Goal: Task Accomplishment & Management: Manage account settings

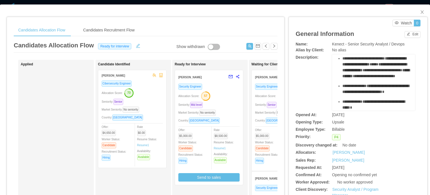
scroll to position [420, 0]
drag, startPoint x: 358, startPoint y: 82, endPoint x: 342, endPoint y: 86, distance: 16.9
click at [343, 52] on div "**********" at bounding box center [377, 46] width 69 height 12
copy div "**********"
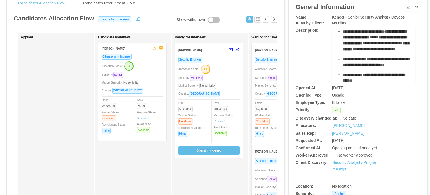
scroll to position [28, 0]
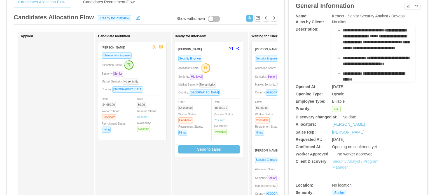
click at [336, 169] on link "Security Analyst / Program Manager" at bounding box center [356, 164] width 46 height 10
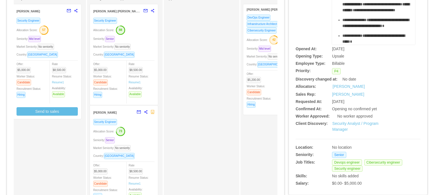
scroll to position [56, 0]
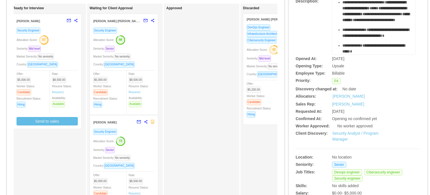
click at [257, 51] on span "Allocation Score:" at bounding box center [257, 49] width 21 height 3
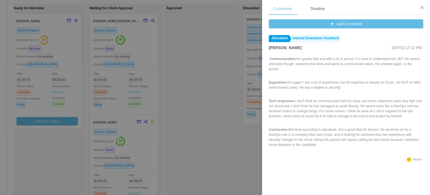
scroll to position [238, 0]
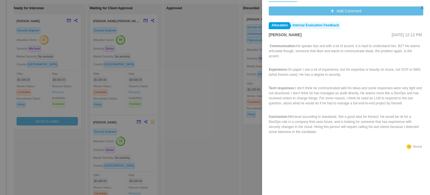
click at [210, 121] on div at bounding box center [215, 97] width 430 height 195
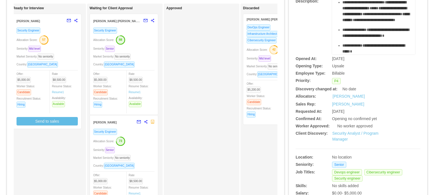
click at [142, 43] on div "Allocation Score: 88" at bounding box center [123, 39] width 61 height 9
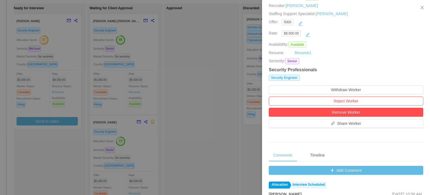
scroll to position [168, 0]
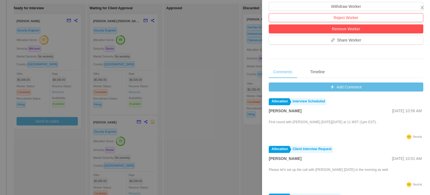
click at [144, 139] on div at bounding box center [215, 97] width 430 height 195
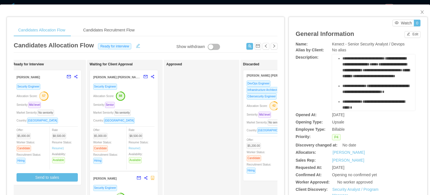
scroll to position [398, 0]
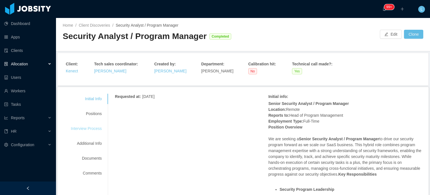
click at [93, 127] on div "Interview Process" at bounding box center [86, 128] width 44 height 10
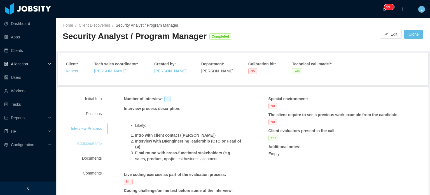
click at [90, 140] on div "Additional Info" at bounding box center [86, 143] width 44 height 10
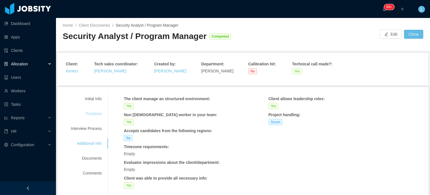
click at [93, 111] on div "Positions" at bounding box center [86, 113] width 44 height 10
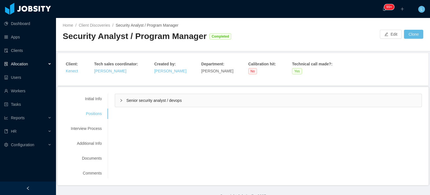
click at [145, 98] on span "Senior security analyst / devops" at bounding box center [153, 100] width 55 height 4
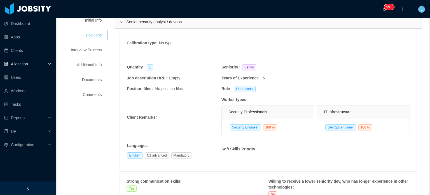
scroll to position [28, 0]
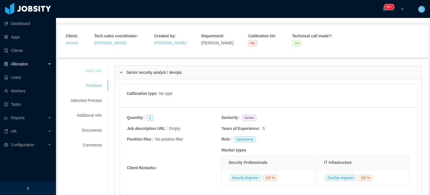
click at [91, 74] on div "Initial Info" at bounding box center [86, 71] width 44 height 10
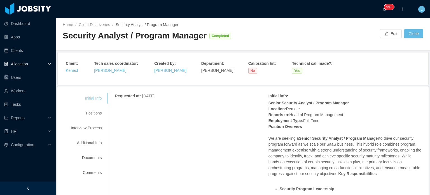
scroll to position [0, 0]
click at [93, 112] on div "Positions" at bounding box center [86, 113] width 44 height 10
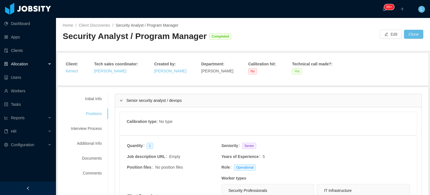
drag, startPoint x: 87, startPoint y: 99, endPoint x: 85, endPoint y: 67, distance: 32.6
click at [87, 99] on div "Initial Info" at bounding box center [86, 99] width 44 height 10
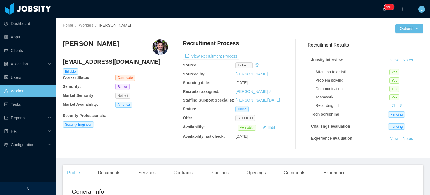
drag, startPoint x: 335, startPoint y: 171, endPoint x: 285, endPoint y: 141, distance: 58.8
click at [335, 171] on div "Experience" at bounding box center [334, 173] width 31 height 16
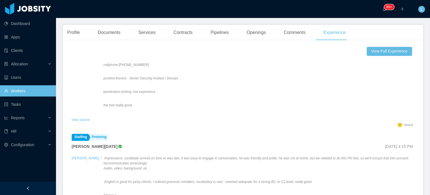
scroll to position [196, 0]
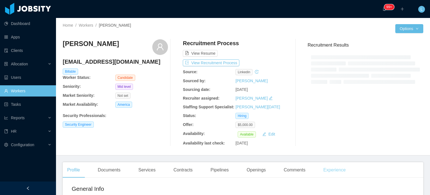
click at [336, 171] on div "Experience" at bounding box center [334, 170] width 31 height 16
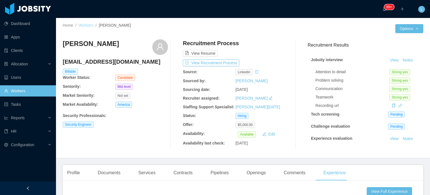
click at [87, 25] on link "Workers" at bounding box center [86, 25] width 15 height 4
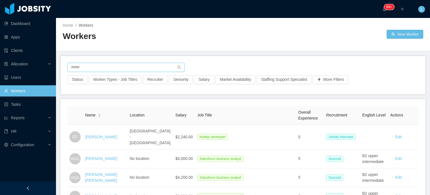
drag, startPoint x: 123, startPoint y: 68, endPoint x: 126, endPoint y: 70, distance: 3.8
click at [126, 70] on input "text" at bounding box center [126, 67] width 117 height 9
paste input "**********"
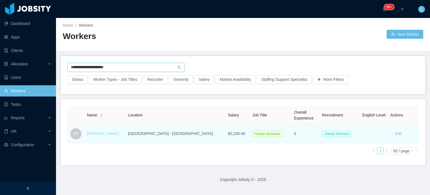
type input "**********"
click at [100, 134] on link "Rafael Tabasca" at bounding box center [103, 133] width 32 height 4
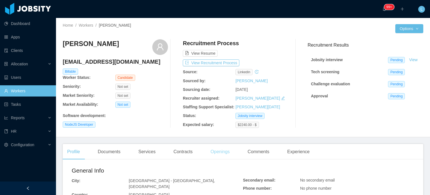
click at [224, 154] on div "Openings" at bounding box center [220, 152] width 28 height 16
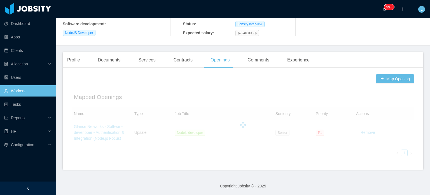
scroll to position [92, 0]
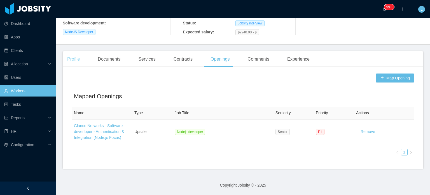
click at [76, 58] on div "Profile" at bounding box center [74, 59] width 22 height 16
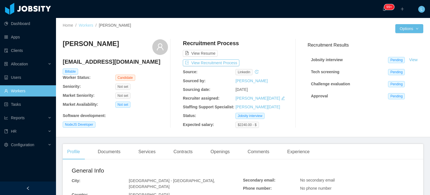
click at [84, 25] on link "Workers" at bounding box center [86, 25] width 15 height 4
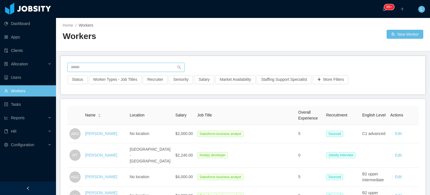
click at [120, 65] on input "text" at bounding box center [126, 67] width 117 height 9
paste input "**********"
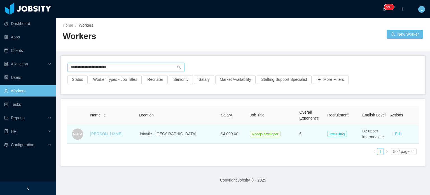
type input "**********"
click at [105, 134] on link "Rodrigo Moreira de Matos" at bounding box center [106, 133] width 32 height 4
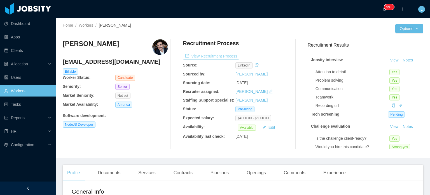
click at [221, 56] on button "View Recruitment Process" at bounding box center [211, 56] width 57 height 7
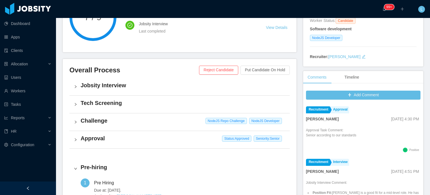
scroll to position [140, 0]
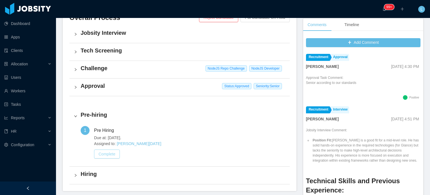
click at [109, 155] on button "Complete" at bounding box center [107, 153] width 26 height 9
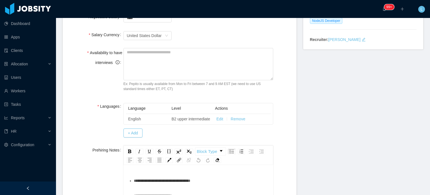
scroll to position [168, 0]
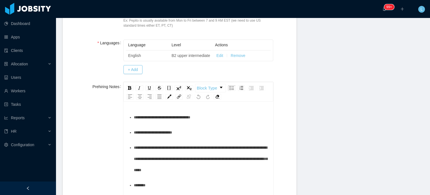
click at [192, 138] on div "**********" at bounding box center [201, 132] width 135 height 11
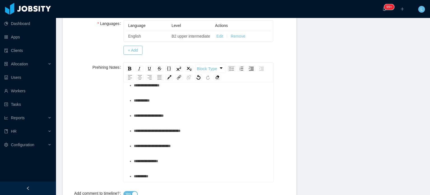
scroll to position [252, 0]
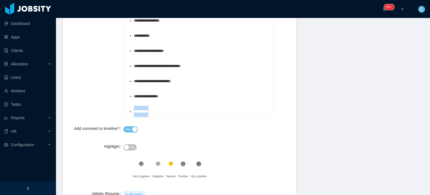
drag, startPoint x: 164, startPoint y: 117, endPoint x: 94, endPoint y: 116, distance: 69.8
click at [94, 116] on div "**********" at bounding box center [179, 57] width 225 height 119
click at [134, 113] on span "**********" at bounding box center [156, 111] width 45 height 4
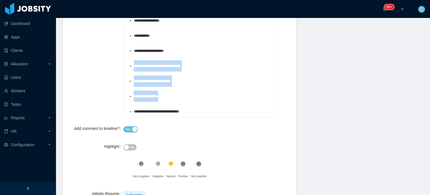
drag, startPoint x: 169, startPoint y: 104, endPoint x: 129, endPoint y: 73, distance: 50.8
copy ul "**********"
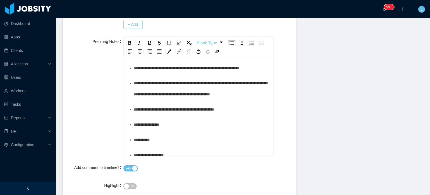
scroll to position [136, 0]
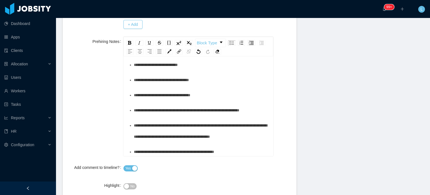
click at [193, 55] on div "**********" at bounding box center [201, 49] width 135 height 11
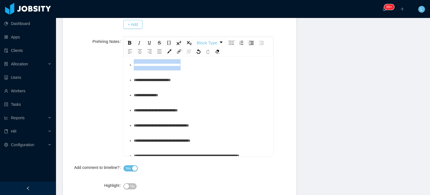
drag, startPoint x: 164, startPoint y: 103, endPoint x: 113, endPoint y: 104, distance: 51.8
click at [113, 104] on div "**********" at bounding box center [179, 96] width 225 height 119
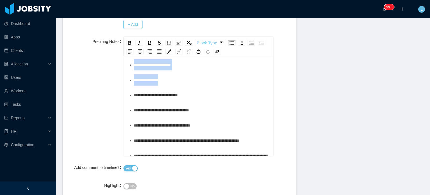
drag, startPoint x: 131, startPoint y: 103, endPoint x: 167, endPoint y: 119, distance: 39.1
click at [167, 119] on ul "**********" at bounding box center [198, 89] width 141 height 317
click at [128, 45] on img "rdw-inline-control" at bounding box center [129, 43] width 3 height 4
click at [154, 70] on div "**********" at bounding box center [201, 64] width 135 height 11
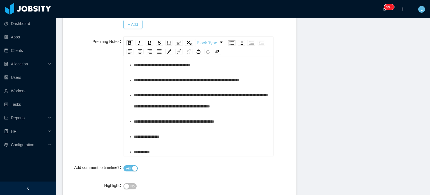
scroll to position [220, 0]
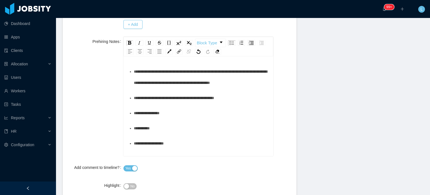
click at [149, 58] on span "**********" at bounding box center [187, 56] width 106 height 4
click at [128, 45] on img "rdw-inline-control" at bounding box center [129, 43] width 3 height 4
click at [152, 47] on div "**********" at bounding box center [201, 41] width 135 height 11
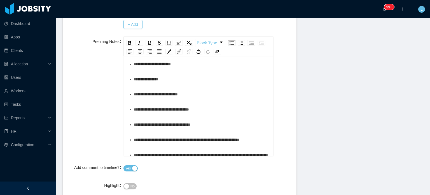
scroll to position [136, 0]
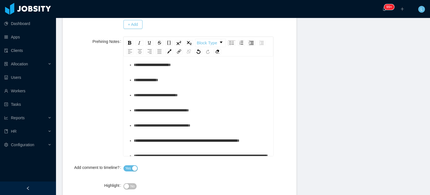
click at [199, 70] on div "**********" at bounding box center [201, 64] width 135 height 11
click at [189, 55] on div "**********" at bounding box center [201, 49] width 135 height 11
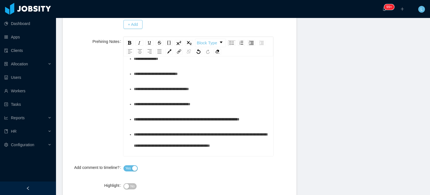
scroll to position [192, 0]
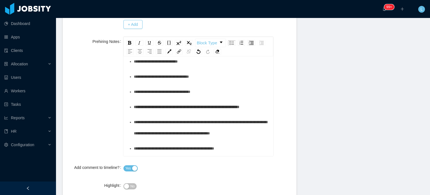
click at [201, 67] on div "**********" at bounding box center [201, 61] width 135 height 11
click at [215, 82] on div "**********" at bounding box center [201, 76] width 135 height 11
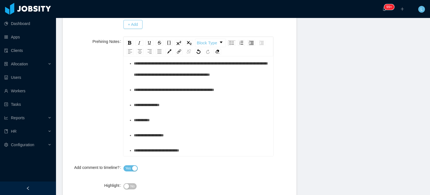
scroll to position [332, 0]
click at [183, 110] on div "**********" at bounding box center [201, 104] width 135 height 11
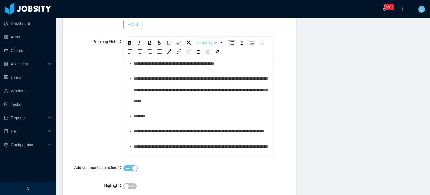
scroll to position [24, 0]
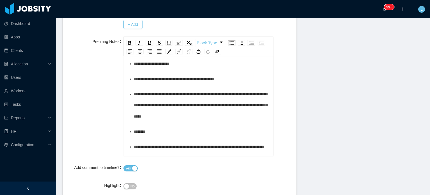
click at [237, 84] on div "**********" at bounding box center [201, 78] width 135 height 11
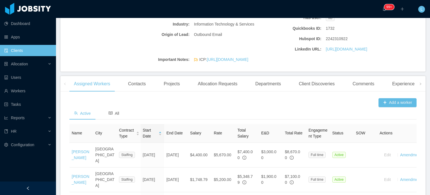
scroll to position [28, 0]
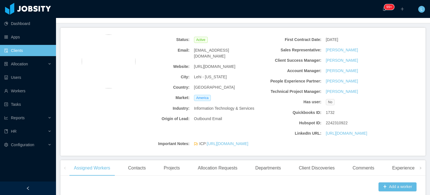
drag, startPoint x: 193, startPoint y: 60, endPoint x: 248, endPoint y: 59, distance: 54.9
click at [248, 61] on div "https://www.kenect.com/" at bounding box center [225, 66] width 66 height 10
copy span "https://www.kenect.com/"
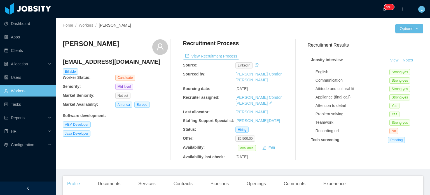
click at [91, 64] on h4 "[EMAIL_ADDRESS][DOMAIN_NAME]" at bounding box center [115, 62] width 105 height 8
copy h4 "[EMAIL_ADDRESS][DOMAIN_NAME]"
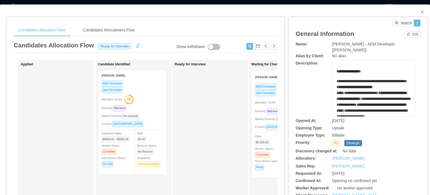
click at [260, 121] on div "Market Seniority: No seniority" at bounding box center [285, 119] width 61 height 6
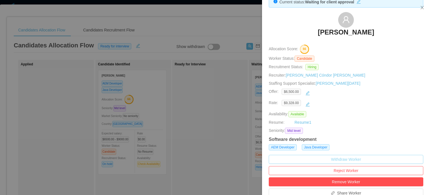
scroll to position [112, 0]
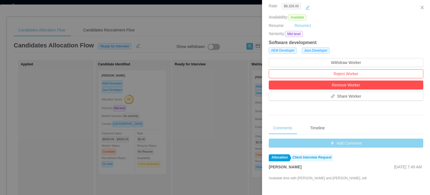
click at [337, 145] on button "Add Comment" at bounding box center [346, 142] width 155 height 9
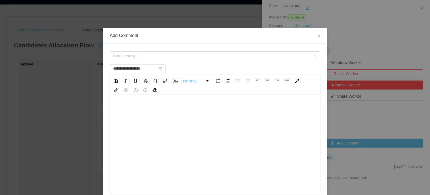
click at [194, 139] on div "rdw-editor" at bounding box center [215, 153] width 202 height 98
click at [154, 58] on span "Comment types" at bounding box center [212, 56] width 198 height 6
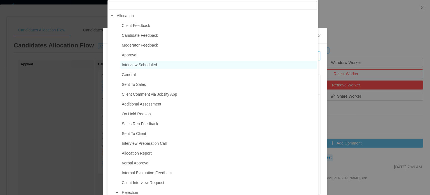
click at [155, 65] on span "Interview Scheduled" at bounding box center [139, 64] width 35 height 4
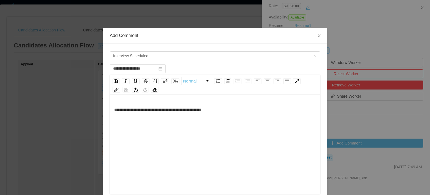
click at [269, 136] on div "**********" at bounding box center [215, 153] width 202 height 98
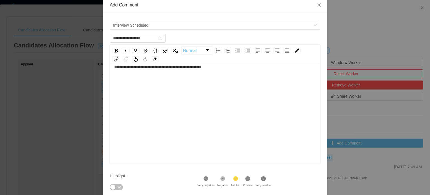
scroll to position [92, 0]
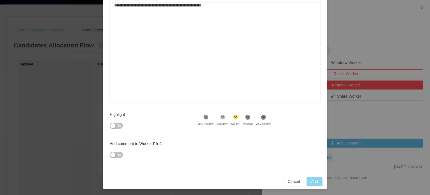
type input "**********"
click at [312, 181] on button "Add" at bounding box center [315, 181] width 16 height 9
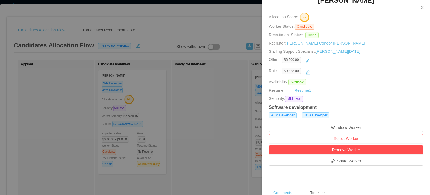
scroll to position [0, 0]
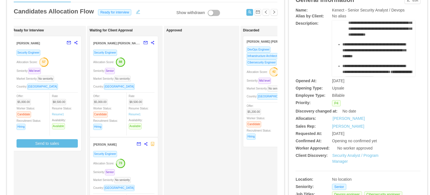
scroll to position [28, 0]
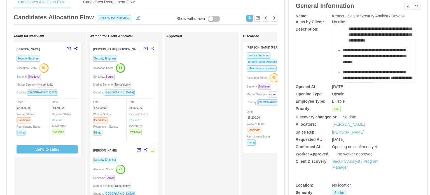
click at [66, 82] on div "Market Seniority: No seniority" at bounding box center [47, 84] width 61 height 6
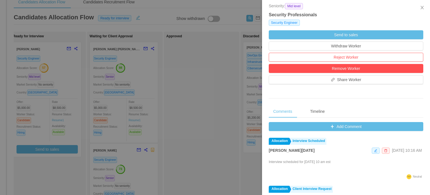
scroll to position [140, 0]
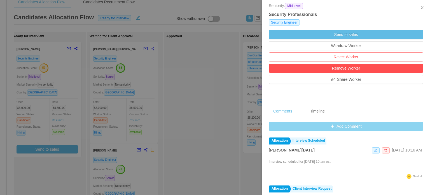
click at [346, 127] on button "Add Comment" at bounding box center [346, 126] width 155 height 9
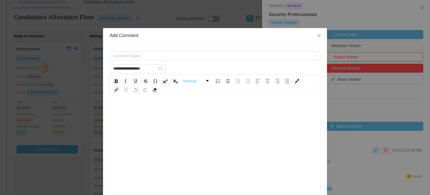
click at [188, 134] on div "rdw-editor" at bounding box center [215, 153] width 202 height 98
type input "**********"
click at [152, 57] on span "Comment types" at bounding box center [212, 56] width 198 height 6
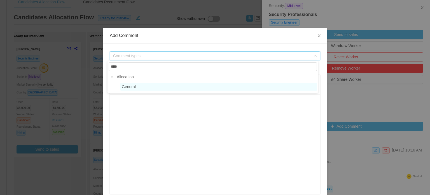
type input "****"
click at [127, 89] on span "General" at bounding box center [218, 87] width 197 height 8
type input "**********"
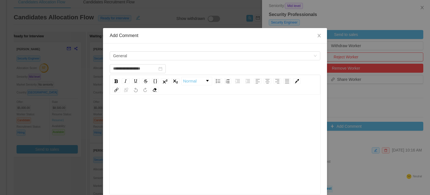
click at [123, 102] on div "rdw-wrapper" at bounding box center [215, 145] width 211 height 98
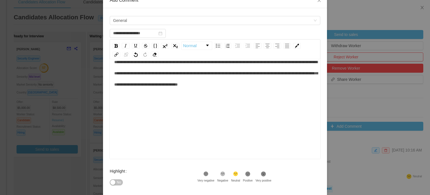
scroll to position [92, 0]
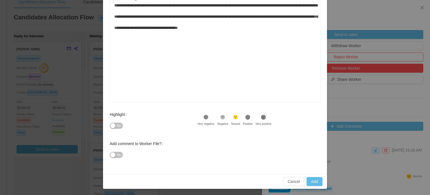
click at [112, 125] on button "No" at bounding box center [116, 125] width 13 height 6
click at [309, 181] on button "Add" at bounding box center [315, 181] width 16 height 9
type input "**********"
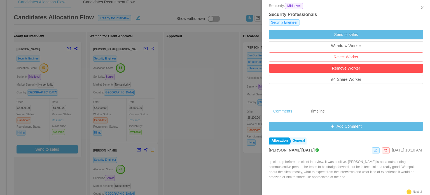
scroll to position [0, 0]
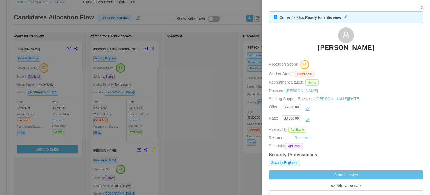
drag, startPoint x: 303, startPoint y: 51, endPoint x: 388, endPoint y: 48, distance: 84.6
click at [386, 48] on div "Andres Julian Marin" at bounding box center [346, 41] width 155 height 28
copy h3 "Andres Julian Marin"
click at [242, 102] on div at bounding box center [215, 97] width 430 height 195
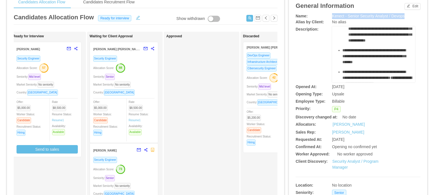
drag, startPoint x: 328, startPoint y: 17, endPoint x: 407, endPoint y: 15, distance: 78.4
click at [406, 15] on div "Name: Kenect - Senior Security Analyst / Devops" at bounding box center [358, 16] width 125 height 6
copy div "Kenect - Senior Security Analyst / Devops"
click at [64, 69] on div "Allocation Score: 57" at bounding box center [47, 67] width 61 height 9
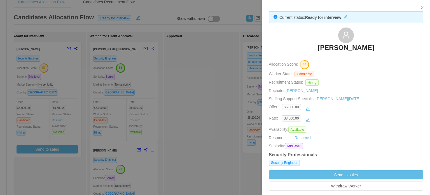
click at [348, 48] on h3 "Andres Julian Marin" at bounding box center [346, 47] width 56 height 9
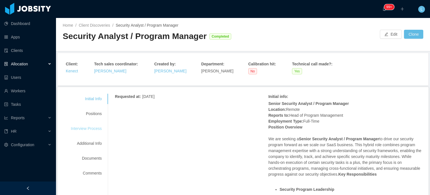
click at [91, 130] on div "Interview Process" at bounding box center [86, 128] width 44 height 10
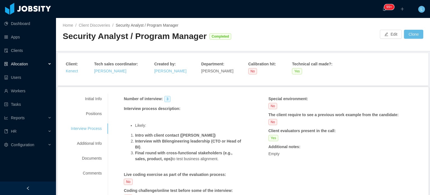
click at [136, 134] on strong "Intro with client contact ([PERSON_NAME])" at bounding box center [175, 135] width 81 height 4
click at [139, 139] on strong "Interview with BI/engineering leadership (CTO or Head of BI)" at bounding box center [188, 144] width 106 height 10
drag, startPoint x: 135, startPoint y: 141, endPoint x: 143, endPoint y: 141, distance: 8.1
click at [143, 141] on strong "Interview with BI/engineering leadership (CTO or Head of BI)" at bounding box center [188, 144] width 106 height 10
click at [140, 152] on strong "Final round with cross-functional stakeholders (e.g., sales, product, ops)" at bounding box center [183, 155] width 97 height 10
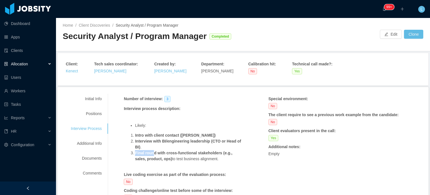
drag, startPoint x: 136, startPoint y: 153, endPoint x: 153, endPoint y: 154, distance: 17.7
click at [153, 154] on strong "Final round with cross-functional stakeholders (e.g., sales, product, ops)" at bounding box center [183, 155] width 97 height 10
click at [155, 157] on strong "Final round with cross-functional stakeholders (e.g., sales, product, ops)" at bounding box center [183, 155] width 97 height 10
drag, startPoint x: 135, startPoint y: 153, endPoint x: 158, endPoint y: 161, distance: 24.4
click at [158, 161] on strong "Final round with cross-functional stakeholders (e.g., sales, product, ops)" at bounding box center [183, 155] width 97 height 10
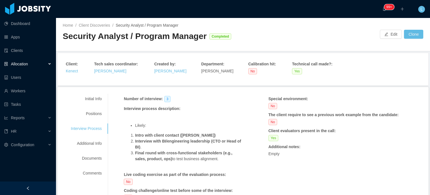
click at [162, 161] on li "Final round with cross-functional stakeholders (e.g., sales, product, ops) to t…" at bounding box center [189, 159] width 109 height 18
click at [97, 143] on div "Additional Info" at bounding box center [86, 143] width 44 height 10
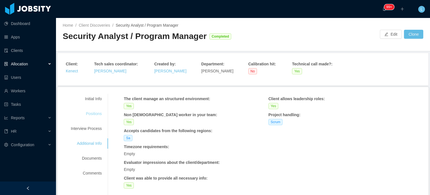
click at [100, 110] on div "Positions" at bounding box center [86, 113] width 44 height 10
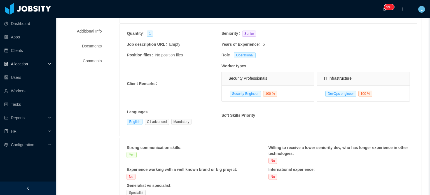
scroll to position [28, 0]
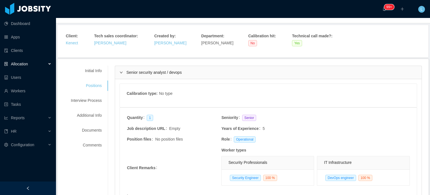
click at [140, 75] on span "Senior security analyst / devops" at bounding box center [153, 72] width 55 height 4
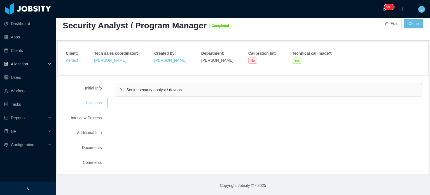
click at [137, 91] on span "Senior security analyst / devops" at bounding box center [153, 89] width 55 height 4
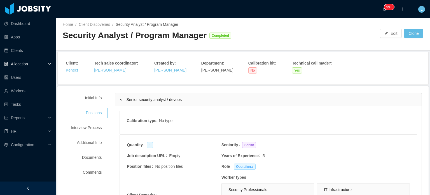
scroll to position [0, 0]
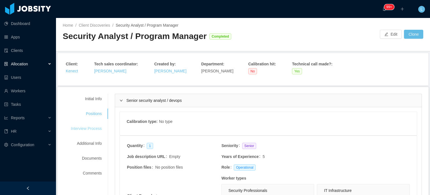
click at [93, 127] on div "Interview Process" at bounding box center [86, 128] width 44 height 10
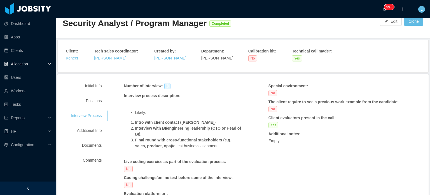
scroll to position [56, 0]
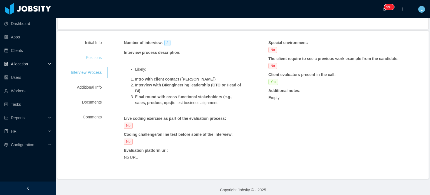
click at [95, 54] on div "Positions" at bounding box center [86, 57] width 44 height 10
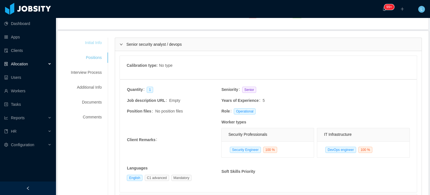
click at [93, 45] on div "Initial Info" at bounding box center [86, 43] width 44 height 10
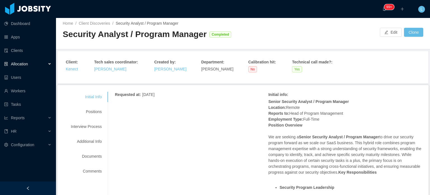
scroll to position [0, 0]
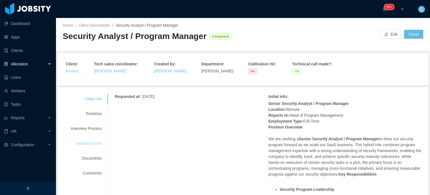
click at [93, 145] on div "Additional Info" at bounding box center [86, 143] width 44 height 10
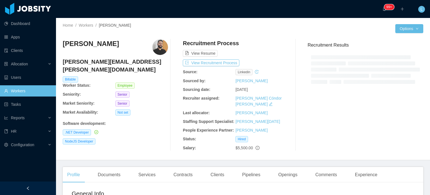
click at [115, 60] on h4 "[PERSON_NAME][EMAIL_ADDRESS][PERSON_NAME][DOMAIN_NAME]" at bounding box center [115, 66] width 105 height 16
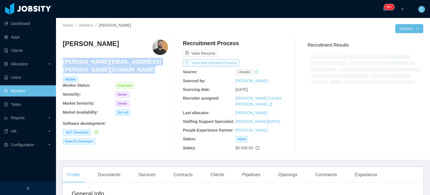
click at [115, 60] on h4 "[PERSON_NAME][EMAIL_ADDRESS][PERSON_NAME][DOMAIN_NAME]" at bounding box center [115, 66] width 105 height 16
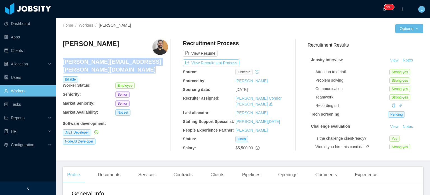
copy h4 "[PERSON_NAME][EMAIL_ADDRESS][PERSON_NAME][DOMAIN_NAME]"
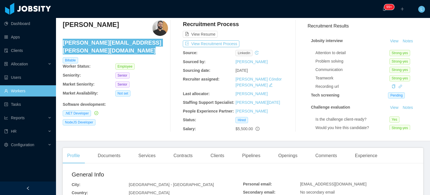
scroll to position [84, 0]
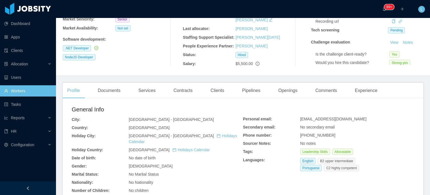
click at [323, 118] on span "[EMAIL_ADDRESS][DOMAIN_NAME]" at bounding box center [333, 119] width 66 height 4
copy span "[EMAIL_ADDRESS][DOMAIN_NAME]"
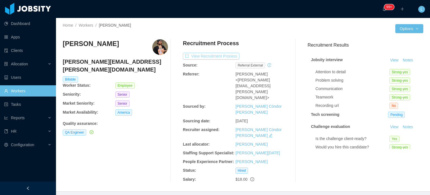
click at [224, 55] on button "View Recruitment Process" at bounding box center [211, 56] width 57 height 7
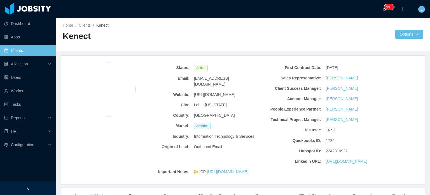
scroll to position [28, 0]
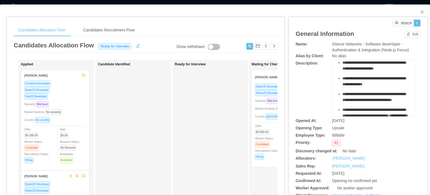
scroll to position [168, 0]
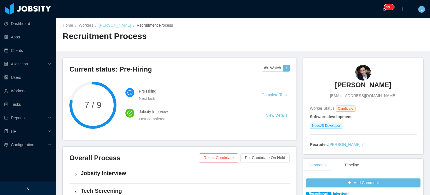
click at [118, 24] on link "[PERSON_NAME]" at bounding box center [115, 25] width 32 height 4
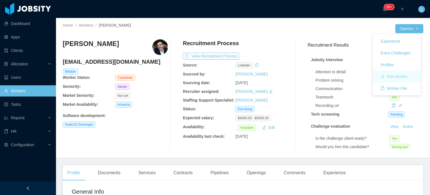
click at [402, 77] on button "Edit Worker" at bounding box center [394, 76] width 36 height 9
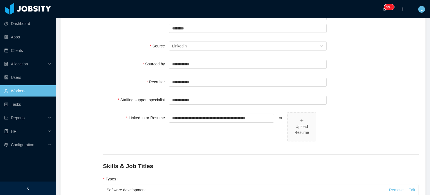
scroll to position [124, 0]
click at [203, 83] on input "**********" at bounding box center [248, 82] width 158 height 9
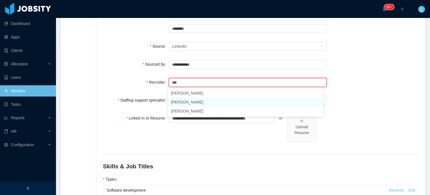
click at [196, 105] on li "[PERSON_NAME]" at bounding box center [246, 101] width 156 height 9
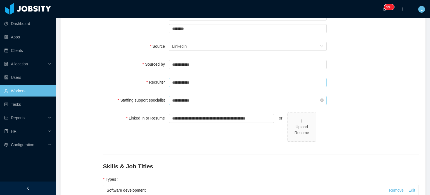
type input "**********"
click at [189, 98] on input "**********" at bounding box center [248, 100] width 158 height 9
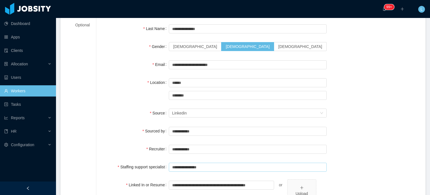
scroll to position [0, 0]
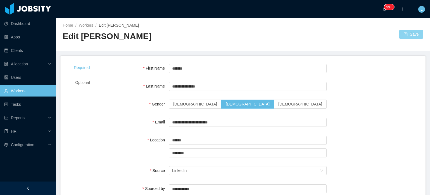
type input "**********"
click at [401, 37] on button "Save" at bounding box center [411, 34] width 24 height 9
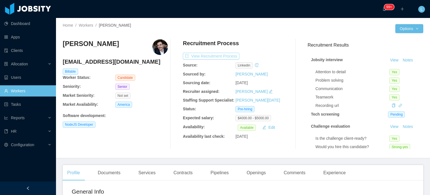
click at [207, 54] on button "View Recruitment Process" at bounding box center [211, 56] width 57 height 7
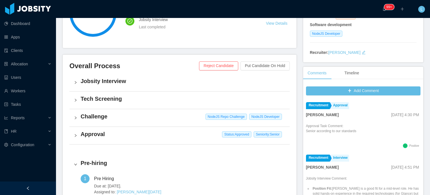
scroll to position [84, 0]
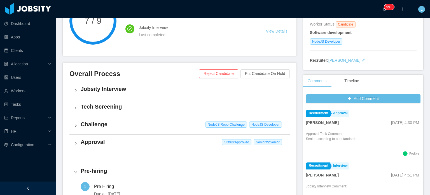
click at [113, 93] on div "Jobsity Interview" at bounding box center [179, 90] width 220 height 17
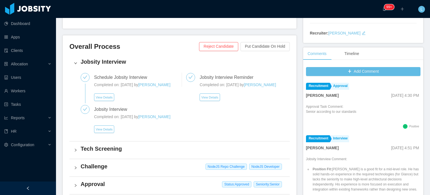
scroll to position [112, 0]
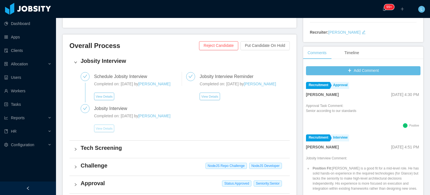
click at [101, 129] on button "View Details" at bounding box center [104, 128] width 20 height 8
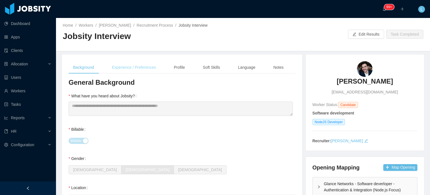
click at [140, 68] on div "Experience / Preferences" at bounding box center [134, 67] width 53 height 13
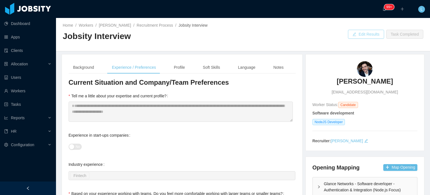
click at [353, 36] on button "Edit Results" at bounding box center [366, 34] width 36 height 9
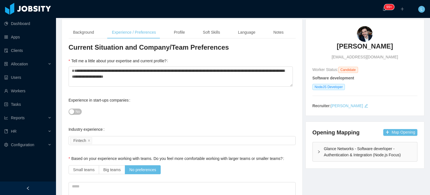
scroll to position [252, 0]
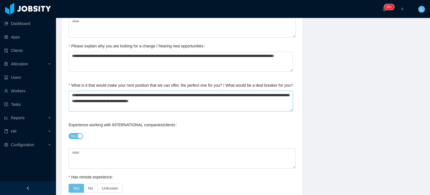
click at [107, 99] on textarea "**********" at bounding box center [181, 101] width 224 height 20
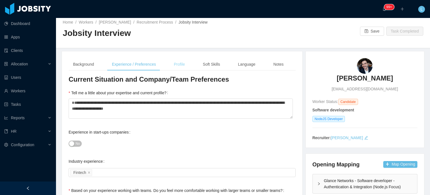
scroll to position [0, 0]
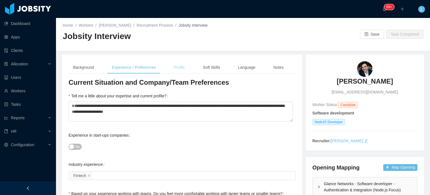
drag, startPoint x: 183, startPoint y: 66, endPoint x: 186, endPoint y: 66, distance: 2.9
click at [183, 66] on div "Profile" at bounding box center [179, 67] width 20 height 13
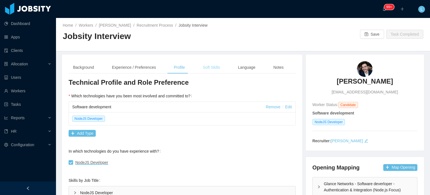
click at [208, 67] on div "Soft Skills" at bounding box center [212, 67] width 26 height 13
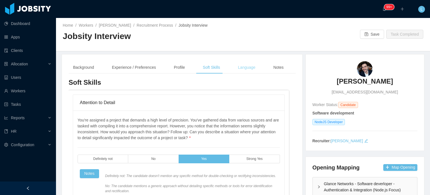
click at [238, 69] on div "Language" at bounding box center [247, 67] width 26 height 13
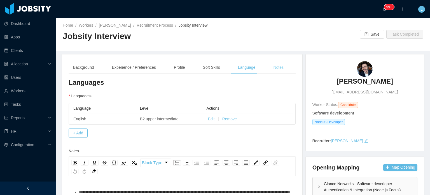
click at [272, 71] on div "Notes" at bounding box center [278, 67] width 19 height 13
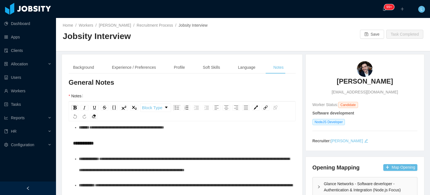
drag, startPoint x: 162, startPoint y: 25, endPoint x: 231, endPoint y: 8, distance: 71.7
click at [162, 25] on link "Recruitment Process" at bounding box center [155, 25] width 36 height 4
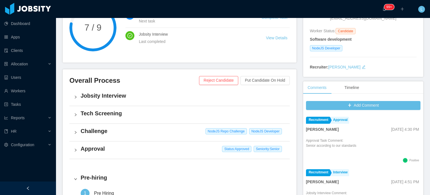
scroll to position [112, 0]
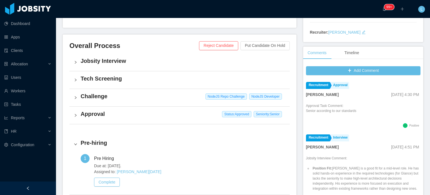
click at [111, 94] on h4 "Challenge" at bounding box center [183, 96] width 205 height 8
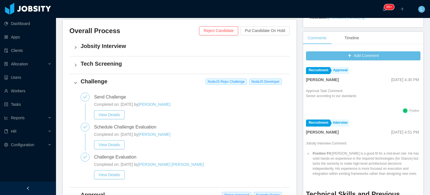
scroll to position [168, 0]
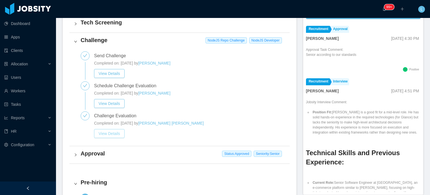
click at [113, 132] on button "View Details" at bounding box center [109, 133] width 31 height 9
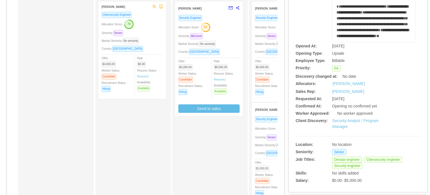
scroll to position [84, 0]
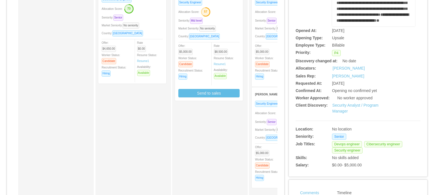
click at [260, 143] on div at bounding box center [285, 143] width 61 height 0
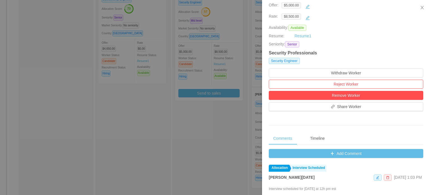
scroll to position [112, 0]
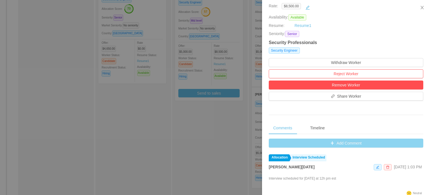
click at [336, 143] on button "Add Comment" at bounding box center [346, 142] width 155 height 9
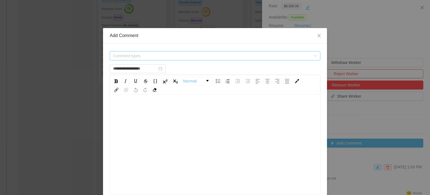
click at [159, 56] on span "Comment types" at bounding box center [212, 56] width 198 height 6
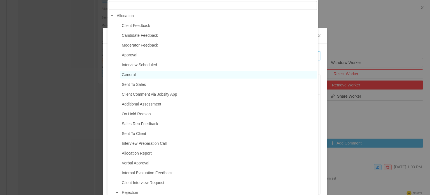
click at [138, 74] on span "General" at bounding box center [218, 75] width 197 height 8
type input "**********"
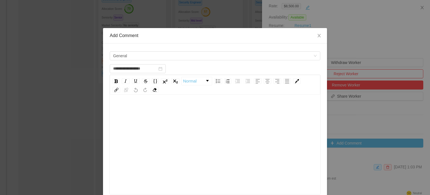
click at [159, 146] on div "rdw-editor" at bounding box center [215, 153] width 202 height 98
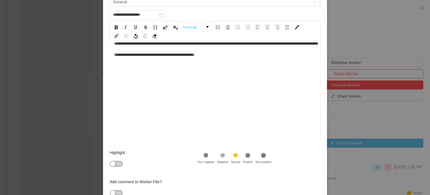
scroll to position [56, 0]
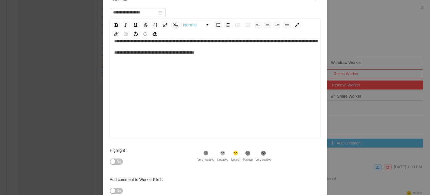
click at [114, 162] on button "No" at bounding box center [116, 161] width 13 height 6
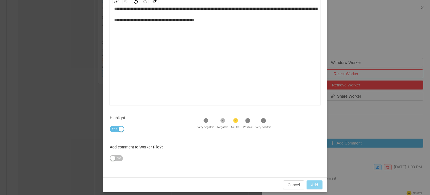
scroll to position [92, 0]
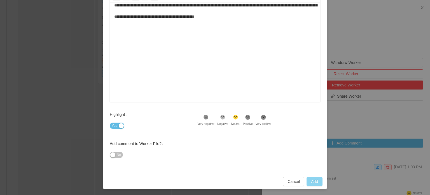
click at [314, 179] on button "Add" at bounding box center [315, 181] width 16 height 9
type input "**********"
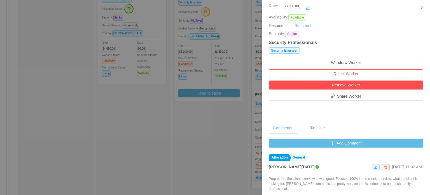
scroll to position [0, 0]
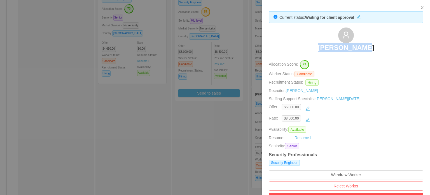
drag, startPoint x: 322, startPoint y: 48, endPoint x: 367, endPoint y: 47, distance: 44.6
click at [367, 47] on div "[PERSON_NAME]" at bounding box center [346, 41] width 155 height 28
copy h3 "[PERSON_NAME]"
drag, startPoint x: 349, startPoint y: 46, endPoint x: 347, endPoint y: 12, distance: 33.7
click at [349, 46] on h3 "[PERSON_NAME]" at bounding box center [346, 47] width 56 height 9
